Goal: Information Seeking & Learning: Learn about a topic

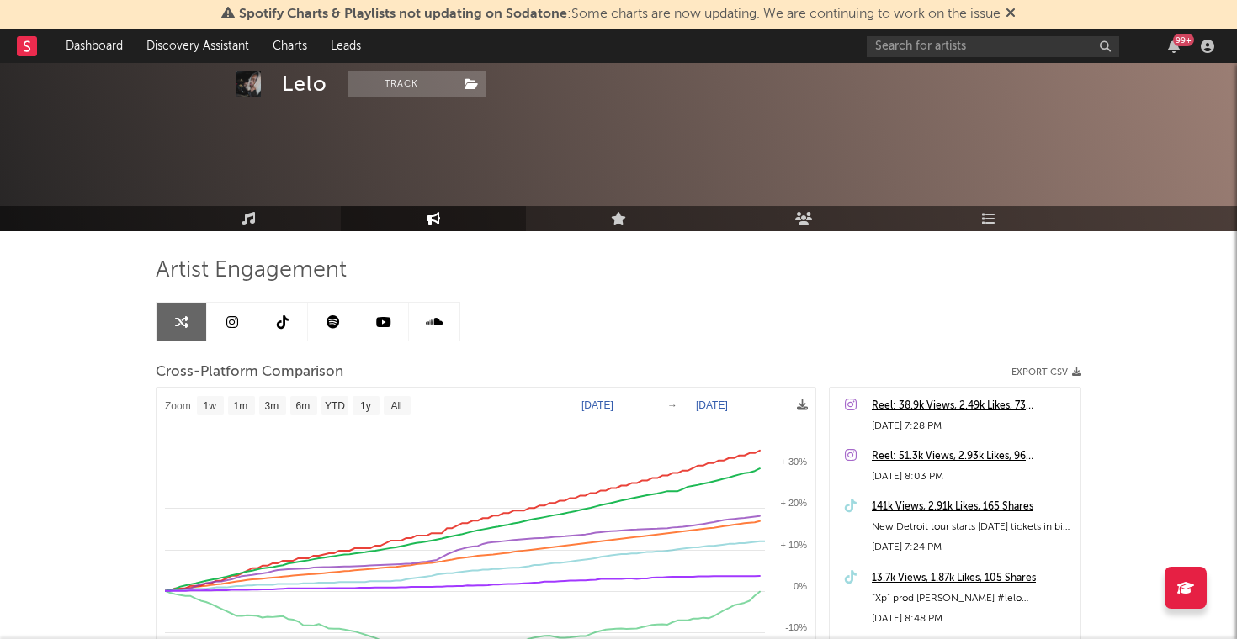
select select "1w"
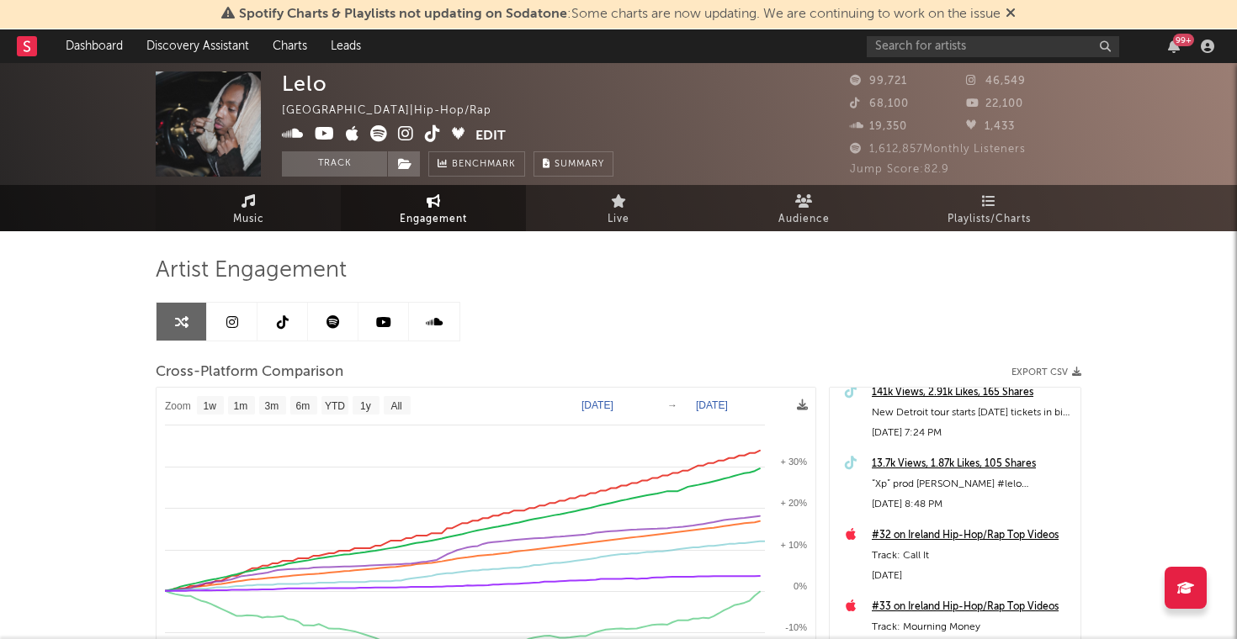
click at [243, 206] on icon at bounding box center [248, 200] width 14 height 13
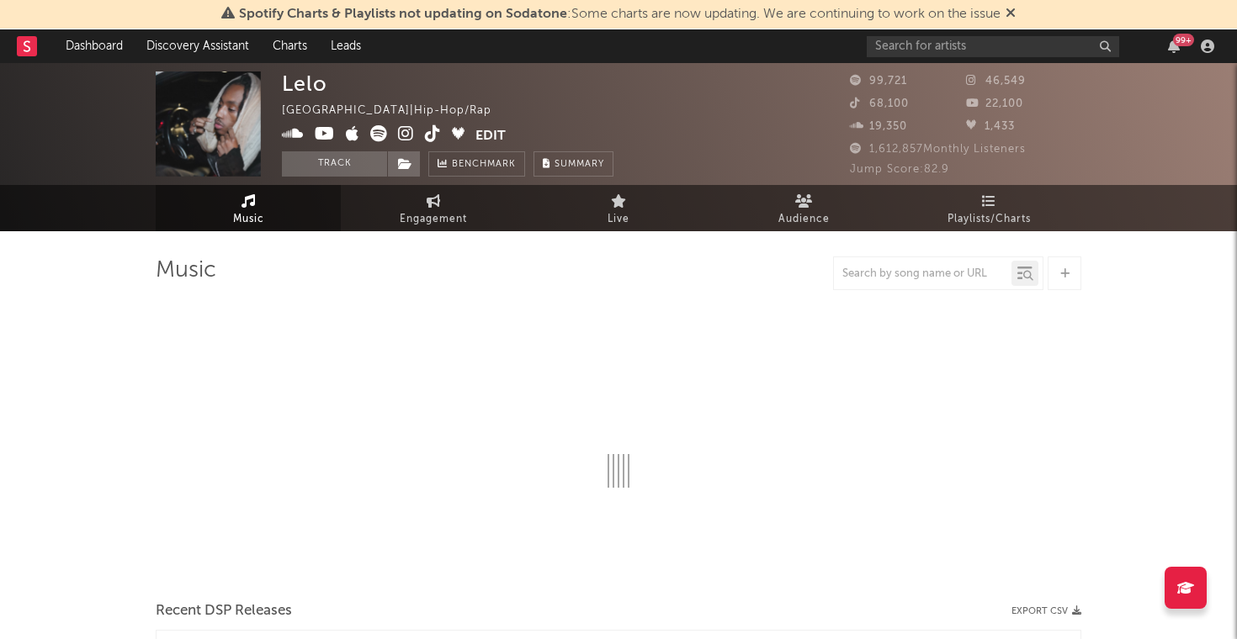
select select "6m"
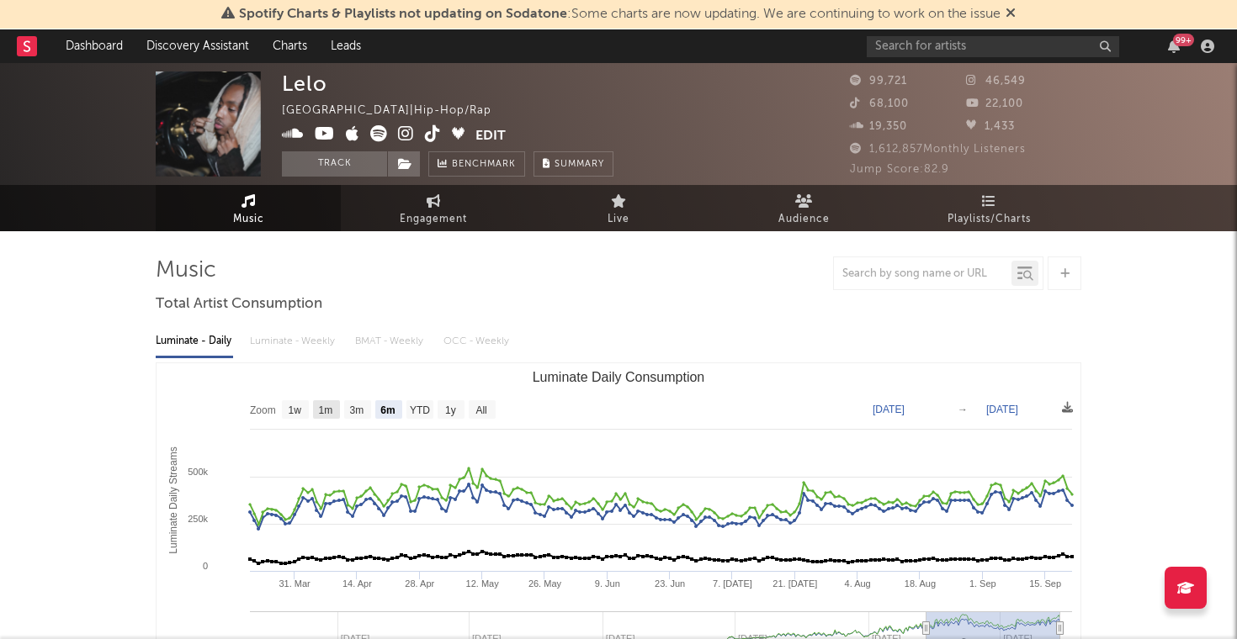
click at [319, 410] on text "1m" at bounding box center [326, 411] width 14 height 12
select select "1m"
type input "[DATE]"
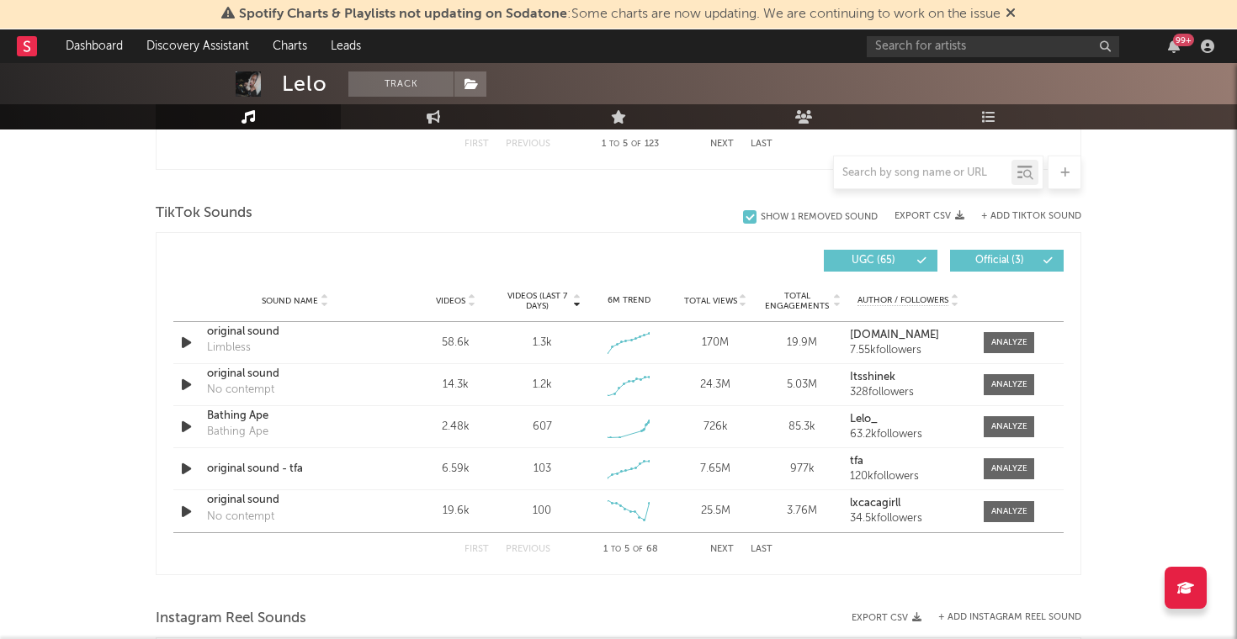
scroll to position [1195, 0]
